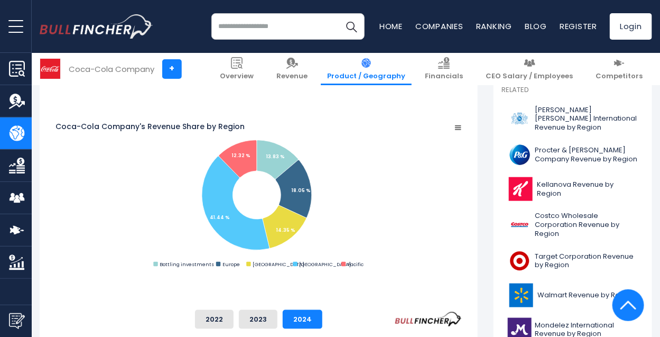
scroll to position [282, 0]
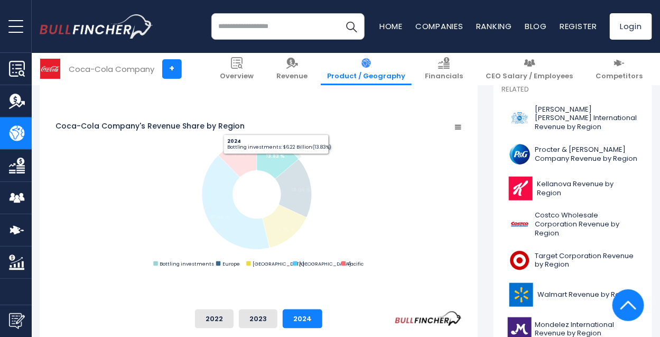
click at [298, 144] on icon "Coca-Cola Company's Revenue Share by Region" at bounding box center [277, 159] width 41 height 39
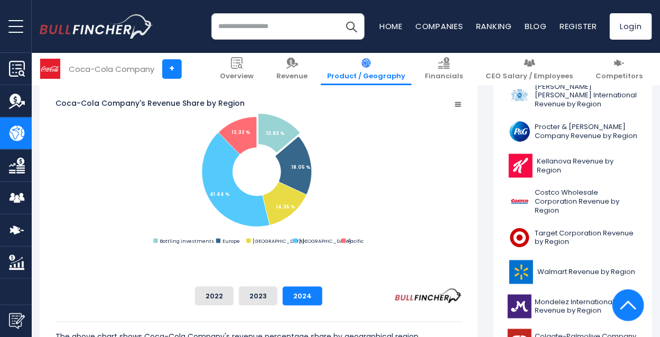
scroll to position [306, 0]
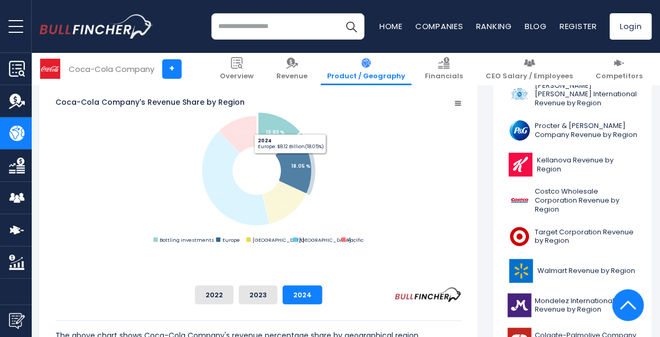
click at [312, 154] on icon "Coca-Cola Company's Revenue Share by Region" at bounding box center [294, 165] width 36 height 58
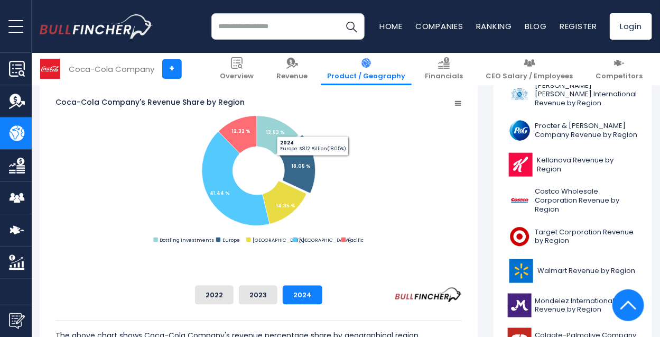
click at [462, 177] on rect "Coca-Cola Company's Revenue Share by Region" at bounding box center [259, 171] width 407 height 148
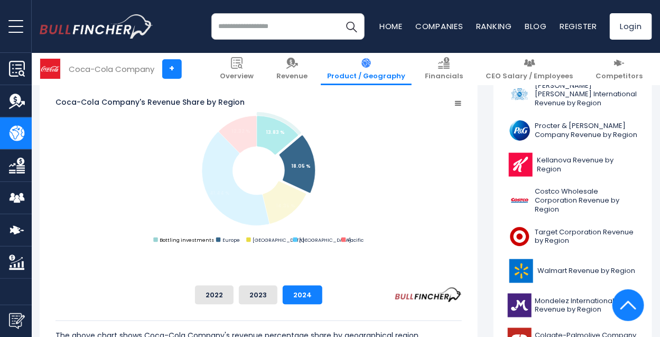
click at [214, 243] on text "Bottling investments" at bounding box center [187, 239] width 54 height 7
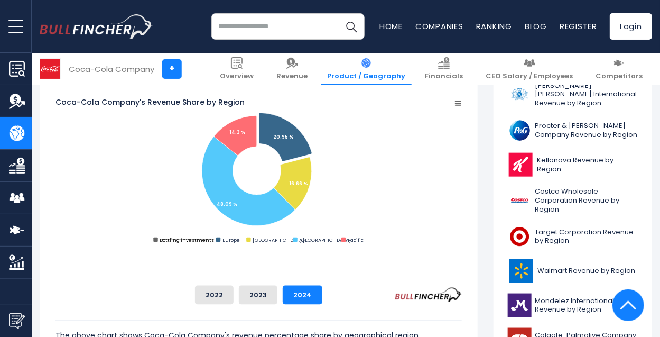
click at [214, 243] on text "Bottling investments" at bounding box center [187, 239] width 54 height 7
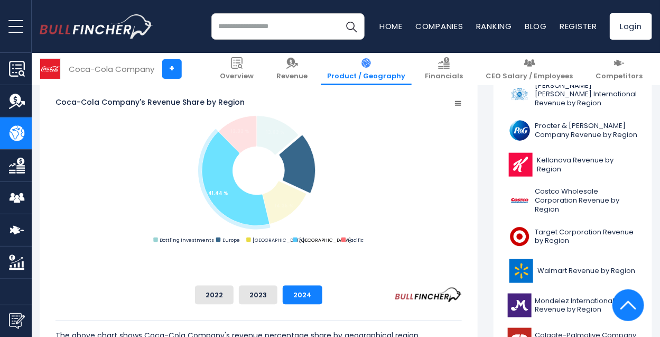
click at [351, 243] on text "[GEOGRAPHIC_DATA]" at bounding box center [325, 239] width 52 height 7
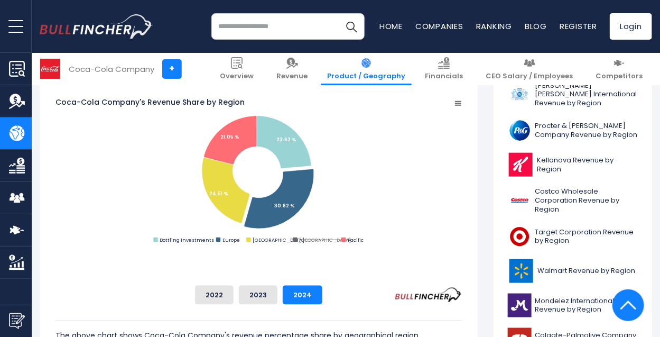
click at [351, 243] on text "[GEOGRAPHIC_DATA]" at bounding box center [325, 239] width 52 height 7
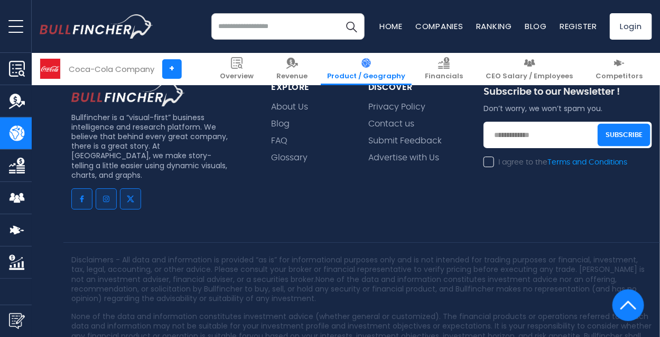
scroll to position [2685, 0]
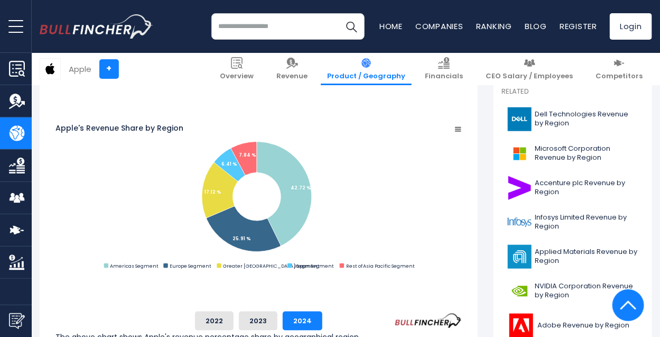
scroll to position [281, 0]
